Goal: Task Accomplishment & Management: Manage account settings

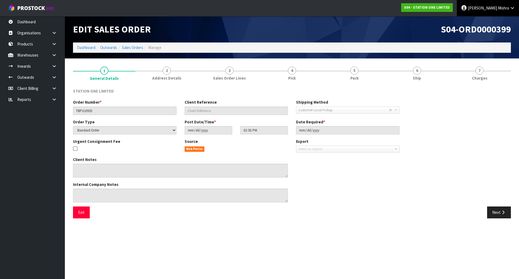
click at [490, 9] on span "[PERSON_NAME]" at bounding box center [482, 7] width 29 height 5
click at [492, 19] on link "Logout" at bounding box center [497, 21] width 43 height 7
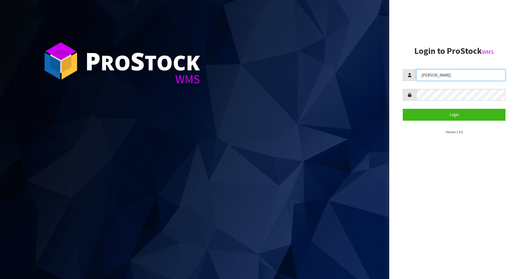
click at [474, 75] on input "[PERSON_NAME]" at bounding box center [460, 75] width 89 height 12
drag, startPoint x: 474, startPoint y: 75, endPoint x: 355, endPoint y: 77, distance: 119.0
click at [355, 77] on div "P ro S tock WMS Login to ProStock WMS [GEOGRAPHIC_DATA] Login Version 1.0.0" at bounding box center [259, 139] width 519 height 279
type input "[PERSON_NAME]"
click at [403, 109] on button "Login" at bounding box center [454, 115] width 103 height 12
